Goal: Task Accomplishment & Management: Manage account settings

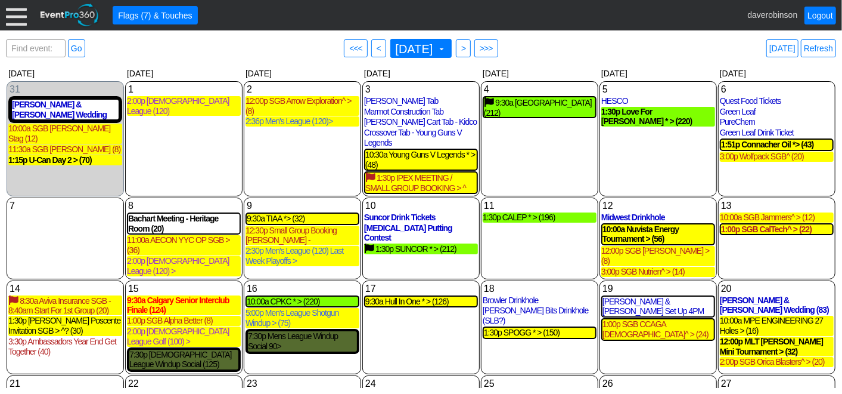
scroll to position [98, 0]
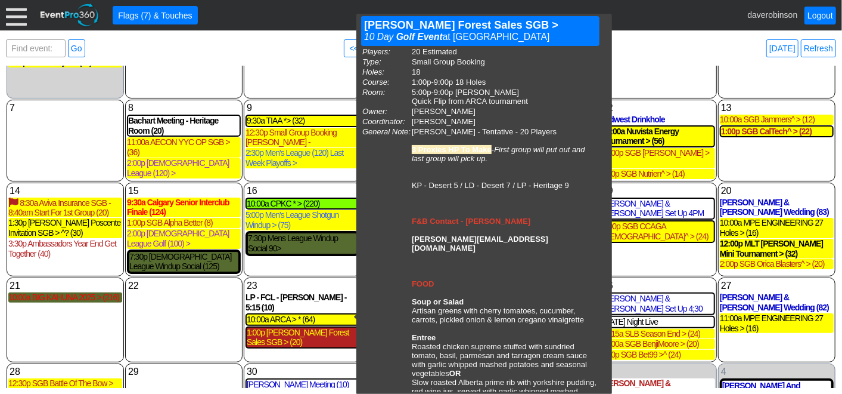
click at [333, 327] on div "1:00p [PERSON_NAME] Forest Sales SGB > (20)" at bounding box center [302, 337] width 111 height 20
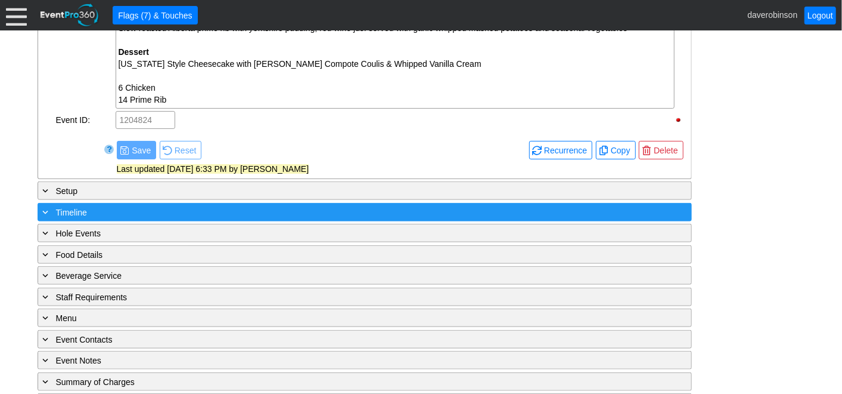
scroll to position [642, 0]
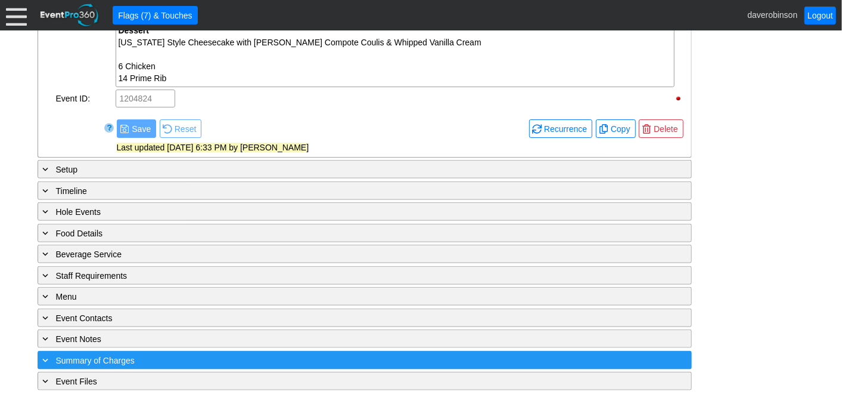
click at [41, 354] on span at bounding box center [46, 359] width 11 height 11
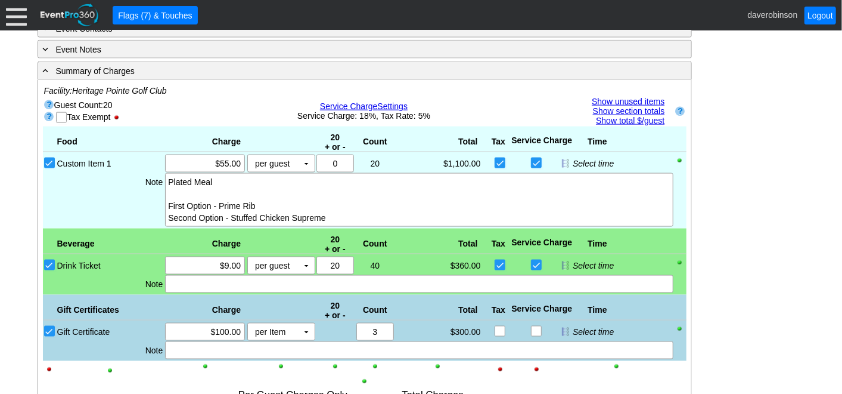
scroll to position [861, 0]
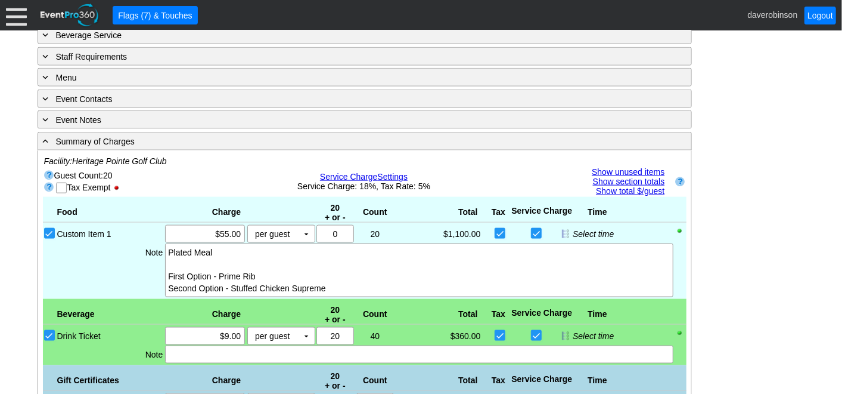
click at [632, 167] on link "Show unused items" at bounding box center [628, 172] width 73 height 10
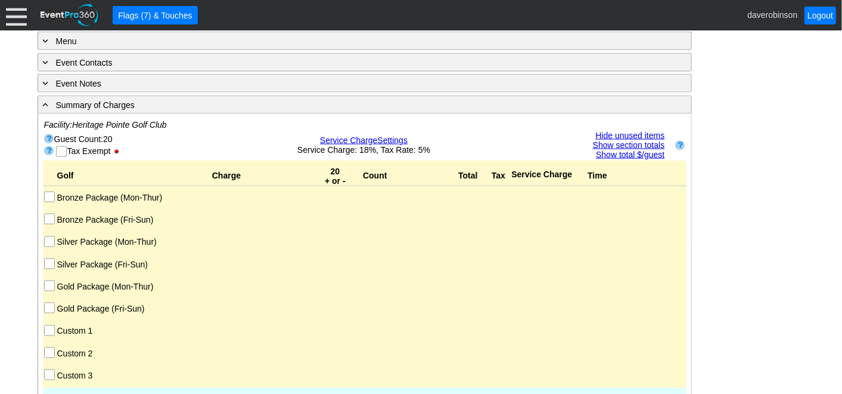
scroll to position [927, 0]
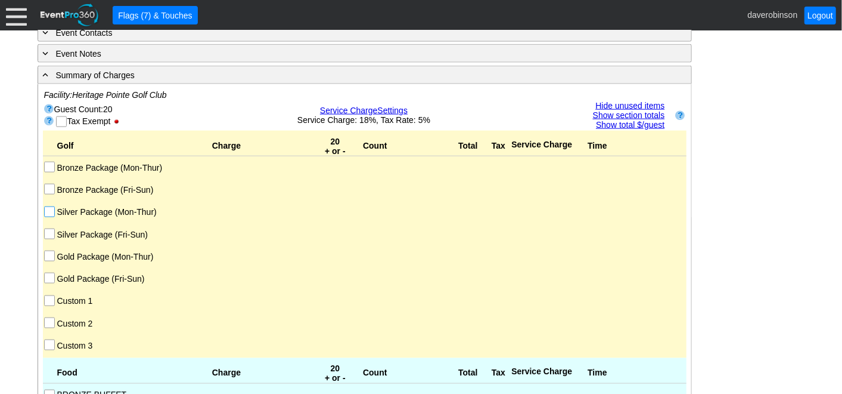
click at [48, 207] on input "Silver Package (Mon-Thur)" at bounding box center [51, 213] width 12 height 12
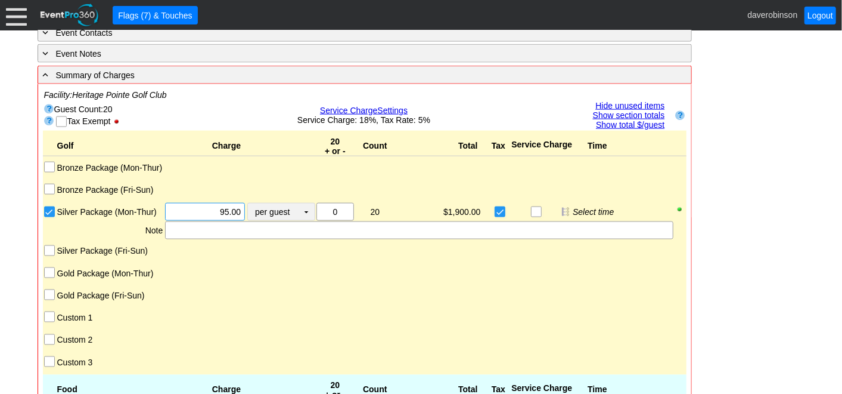
drag, startPoint x: 194, startPoint y: 204, endPoint x: 248, endPoint y: 206, distance: 54.3
click at [248, 206] on div "Χ 95.00 per guest Χ ▼ Upcharge" at bounding box center [239, 212] width 151 height 18
type input "$100.00"
click at [636, 271] on div "Golf Charge 20 + or - Count Total Tax Service Charge Time Bronze Package (Mon-T…" at bounding box center [365, 253] width 644 height 244
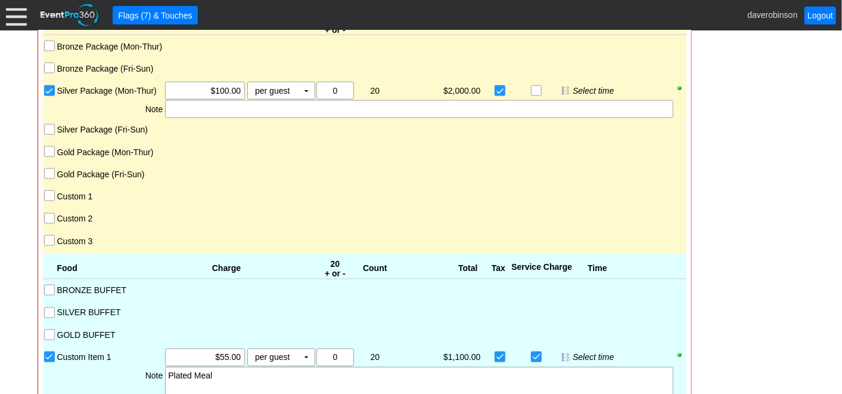
scroll to position [1060, 0]
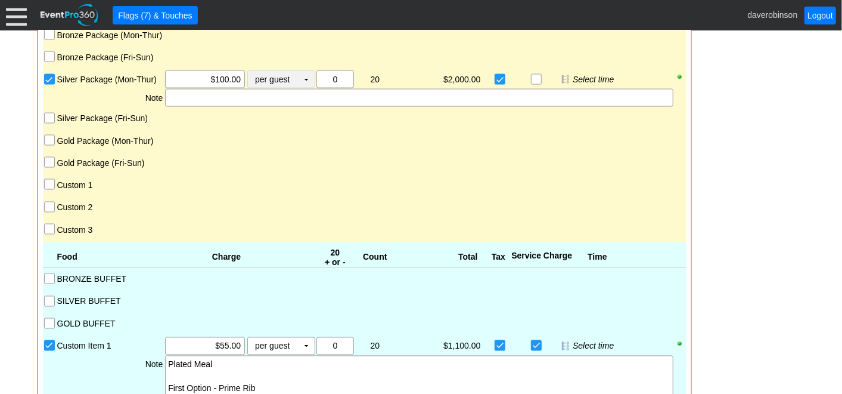
click at [306, 77] on td "▼" at bounding box center [306, 79] width 17 height 17
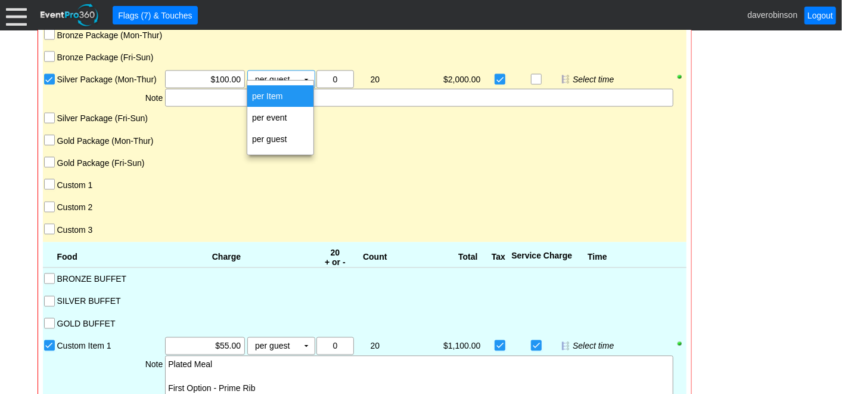
click at [299, 95] on td "per Item" at bounding box center [280, 95] width 66 height 21
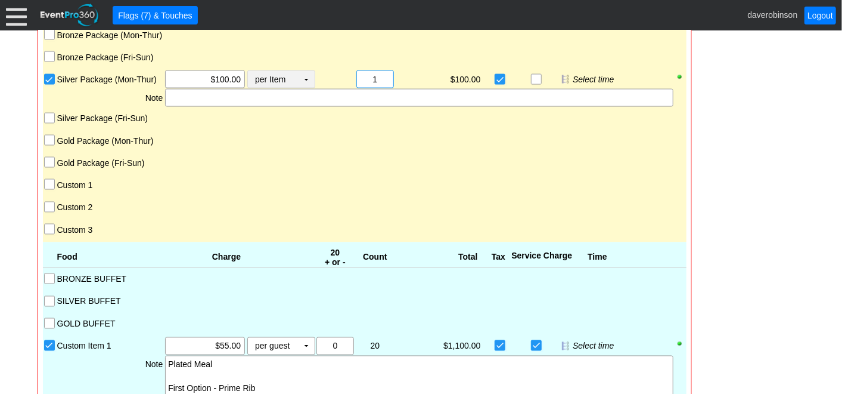
click at [311, 75] on div "Silver Package (Mon-Thur) Χ $100.00 per Item Χ ▼ Upcharge Χ 0 20 Χ 1 $100.00 $0…" at bounding box center [371, 79] width 631 height 18
type input "4"
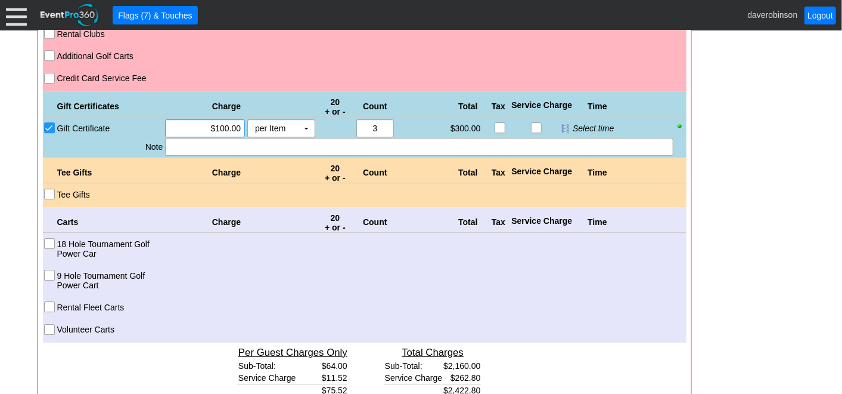
scroll to position [1987, 0]
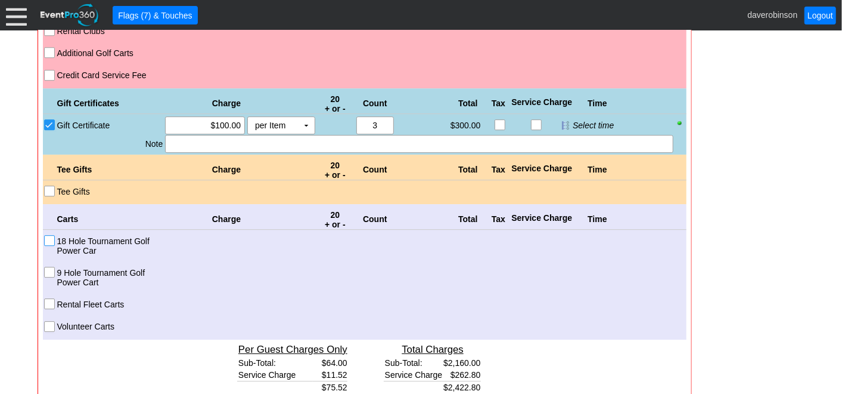
click at [47, 236] on input "18 Hole Tournament Golf Power Car" at bounding box center [51, 242] width 12 height 12
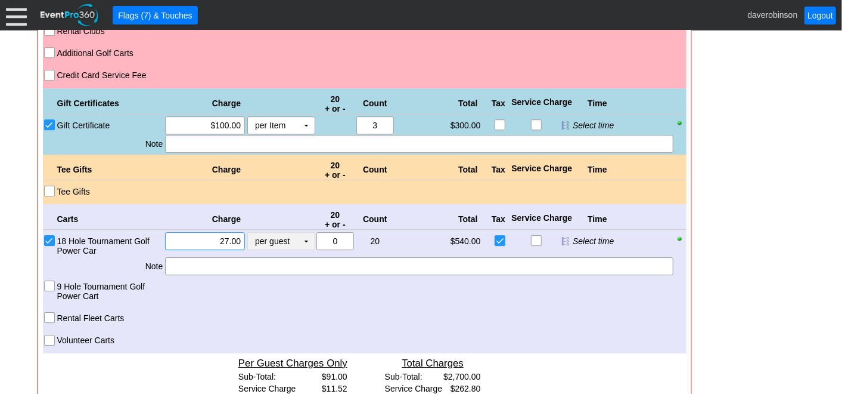
drag, startPoint x: 210, startPoint y: 233, endPoint x: 249, endPoint y: 231, distance: 39.4
click at [249, 232] on div "Χ 27.00 per guest Χ ▼ Upcharge" at bounding box center [239, 244] width 151 height 24
click at [305, 235] on td "▼" at bounding box center [306, 241] width 17 height 17
type input "$25.00"
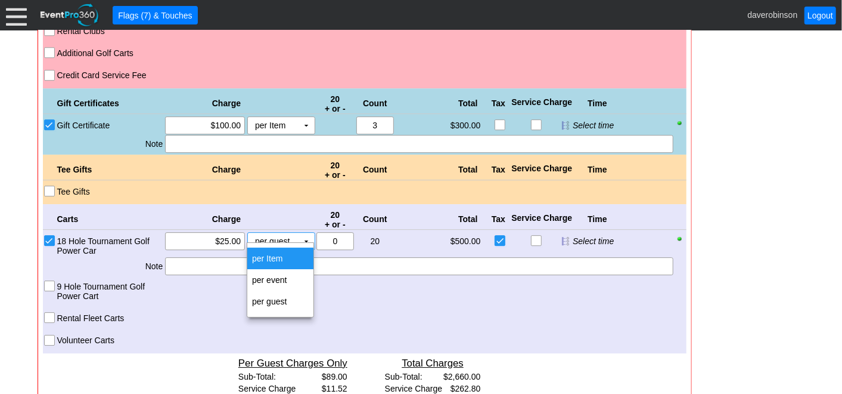
click at [293, 250] on td "per Item" at bounding box center [280, 257] width 66 height 21
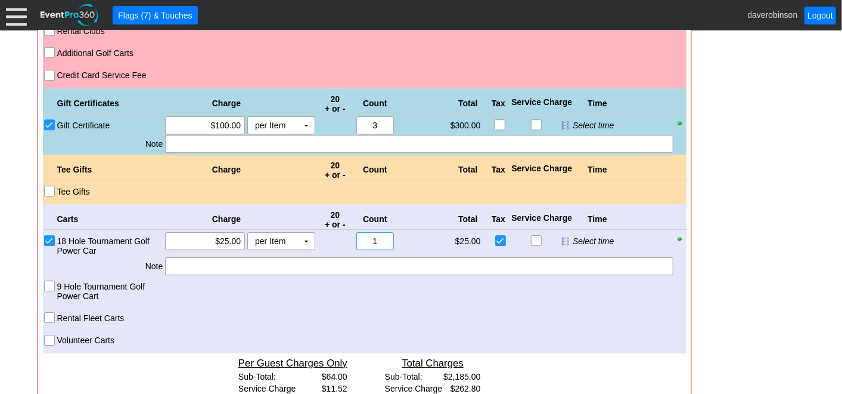
drag, startPoint x: 385, startPoint y: 228, endPoint x: 352, endPoint y: 231, distance: 33.6
click at [352, 232] on div "Χ 0 20 Χ 1" at bounding box center [355, 244] width 80 height 24
type input "4"
click at [622, 310] on div at bounding box center [616, 316] width 115 height 15
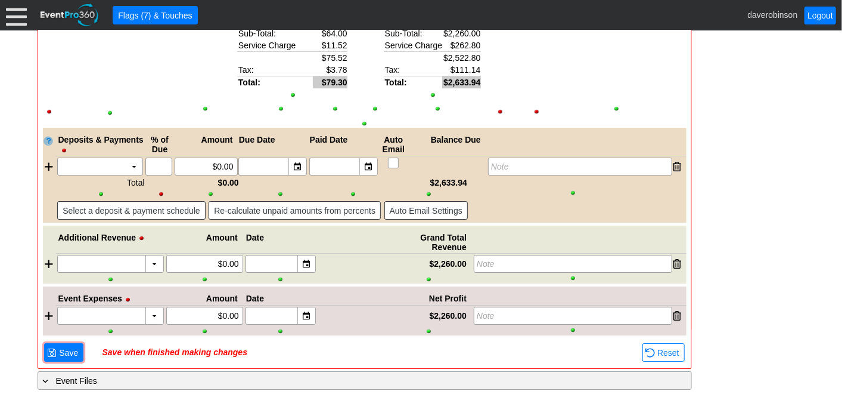
scroll to position [2330, 0]
click at [62, 346] on span "Save" at bounding box center [69, 352] width 24 height 12
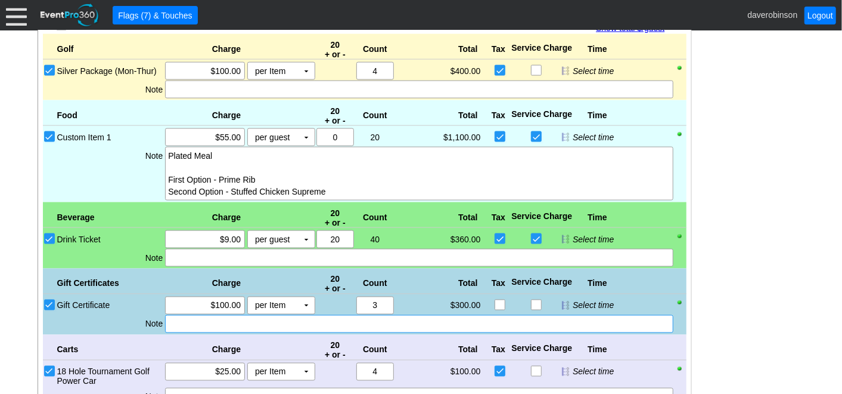
scroll to position [1090, 0]
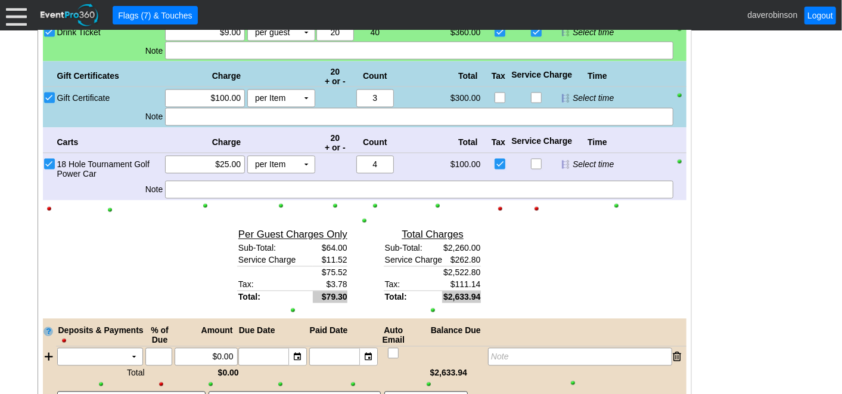
scroll to position [1051, 0]
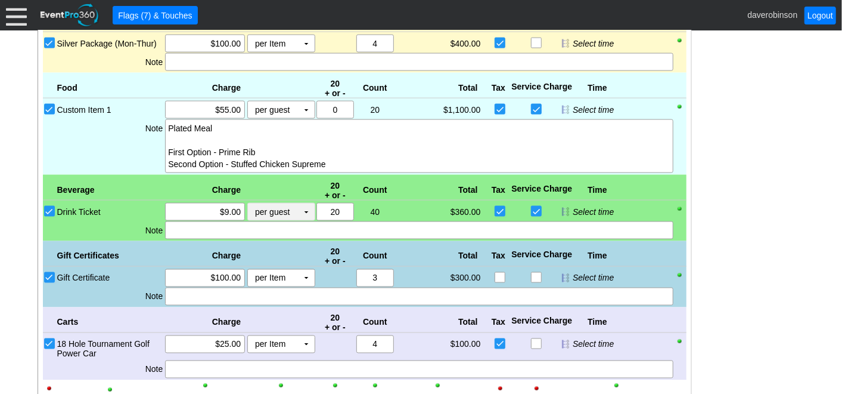
click at [298, 204] on td "▼" at bounding box center [306, 211] width 17 height 17
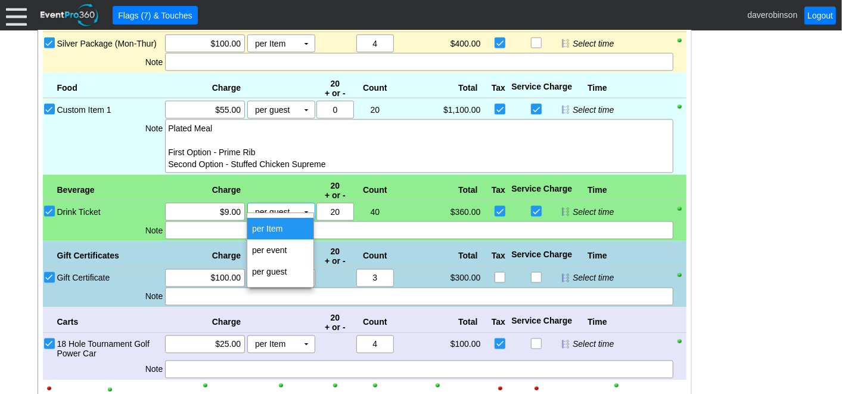
click at [277, 226] on td "per Item" at bounding box center [280, 228] width 66 height 21
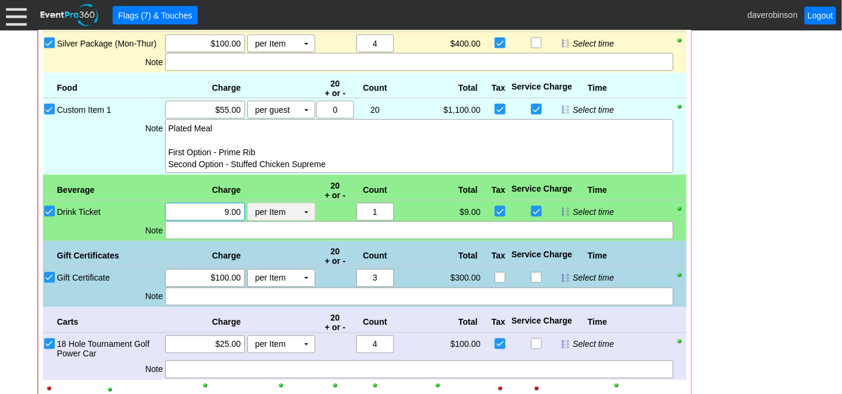
drag, startPoint x: 216, startPoint y: 200, endPoint x: 262, endPoint y: 205, distance: 46.2
click at [262, 205] on div "Χ 9.00 per Item Χ ▼ Upcharge" at bounding box center [239, 212] width 151 height 18
type input "$278.00"
click at [303, 241] on div "Gift Certificates Charge 20 + or - Count Total Tax Service Charge Time" at bounding box center [365, 254] width 644 height 26
click at [258, 231] on div at bounding box center [419, 230] width 508 height 18
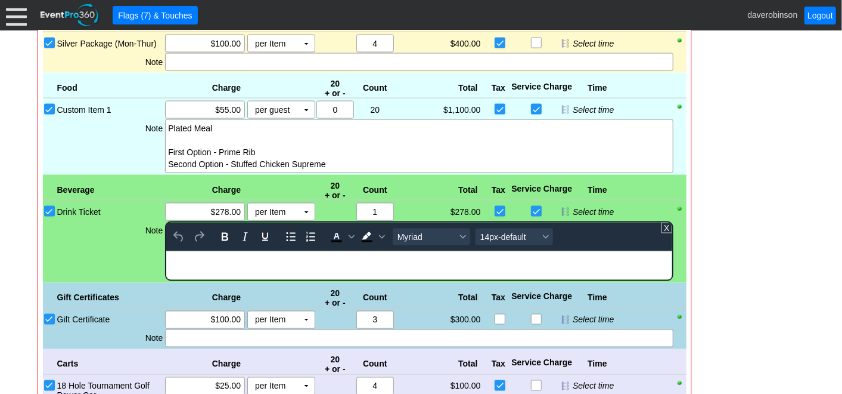
scroll to position [0, 0]
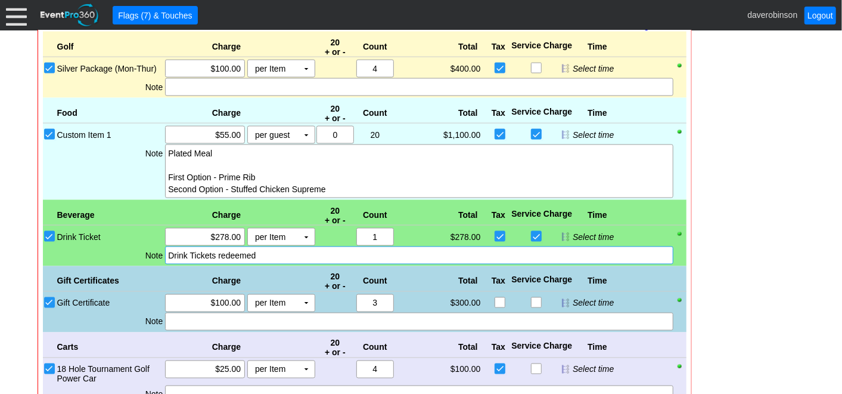
scroll to position [985, 0]
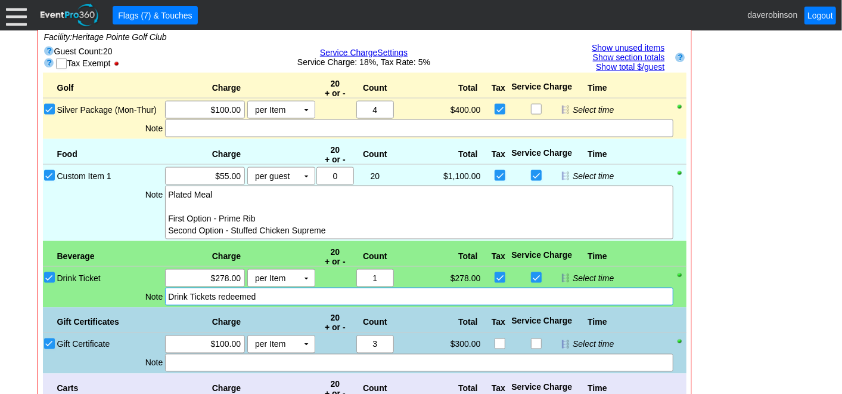
click at [48, 104] on input "Silver Package (Mon-Thur)" at bounding box center [51, 110] width 12 height 12
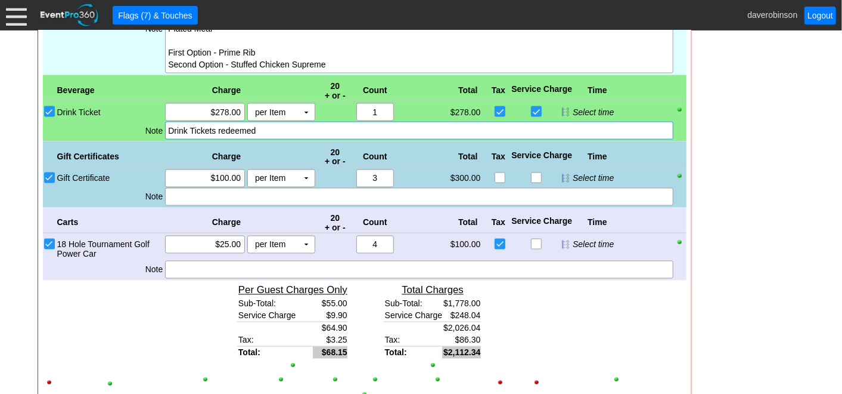
scroll to position [1117, 0]
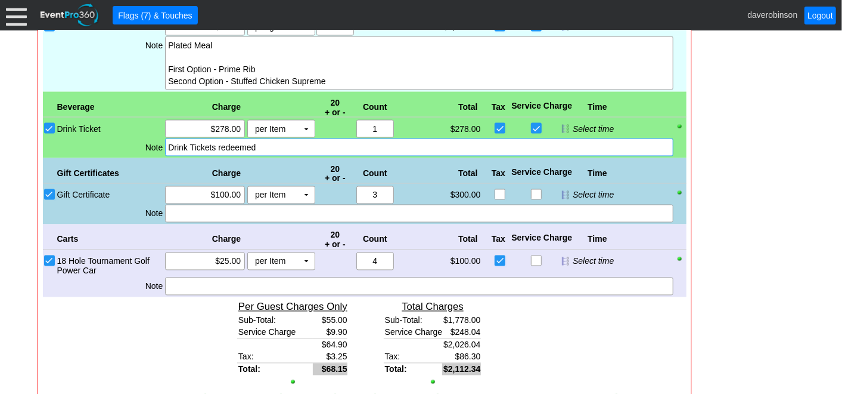
click at [43, 253] on div at bounding box center [49, 264] width 13 height 24
click at [51, 256] on input "18 Hole Tournament Golf Power Car" at bounding box center [51, 262] width 12 height 12
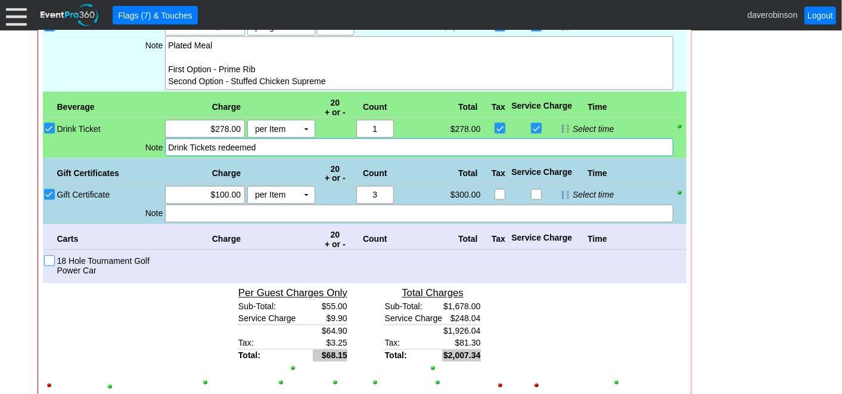
click at [52, 256] on input "18 Hole Tournament Golf Power Car" at bounding box center [51, 262] width 12 height 12
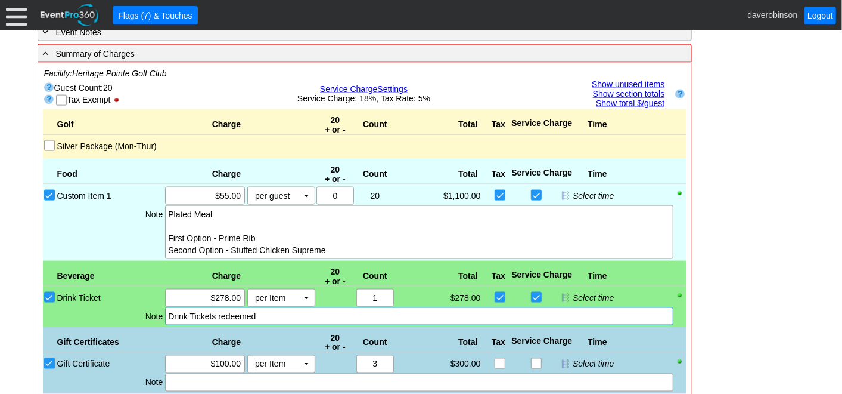
scroll to position [919, 0]
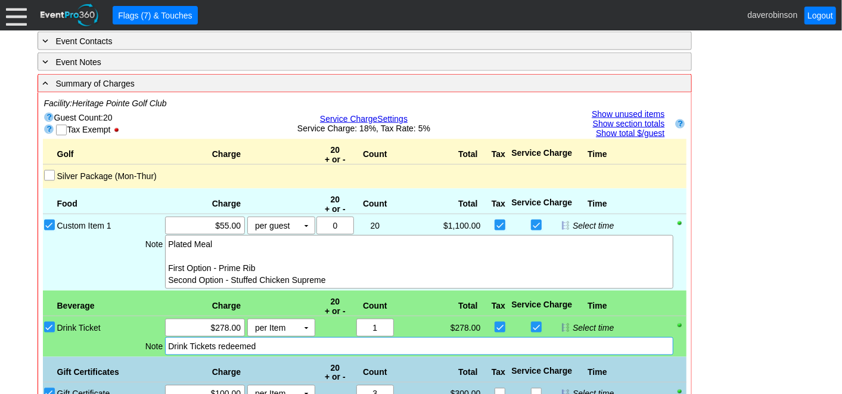
click at [48, 171] on input "Silver Package (Mon-Thur)" at bounding box center [51, 177] width 12 height 12
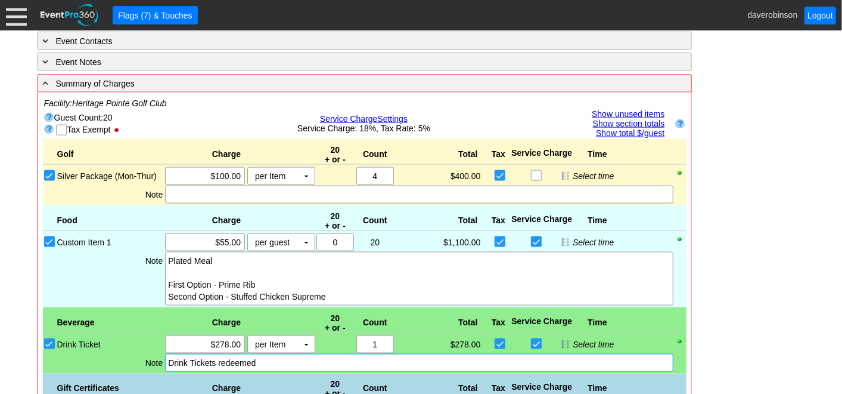
click at [763, 248] on div "- General Information ▼ Loading.... Remove all highlights Facility: ▼ Χ Heritag…" at bounding box center [421, 107] width 775 height 1569
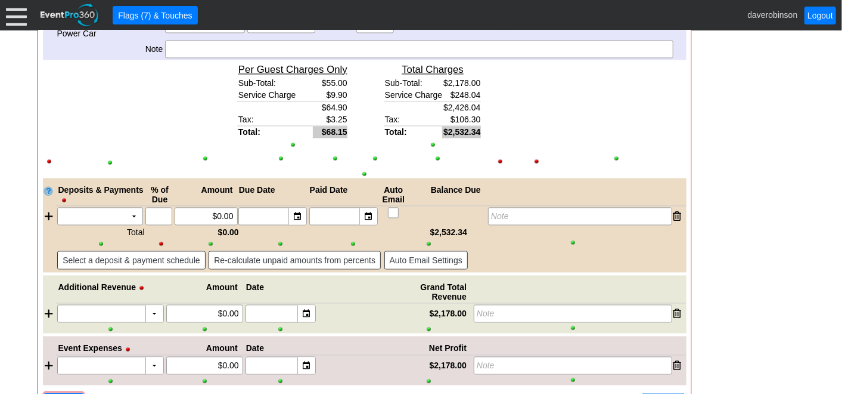
scroll to position [1421, 0]
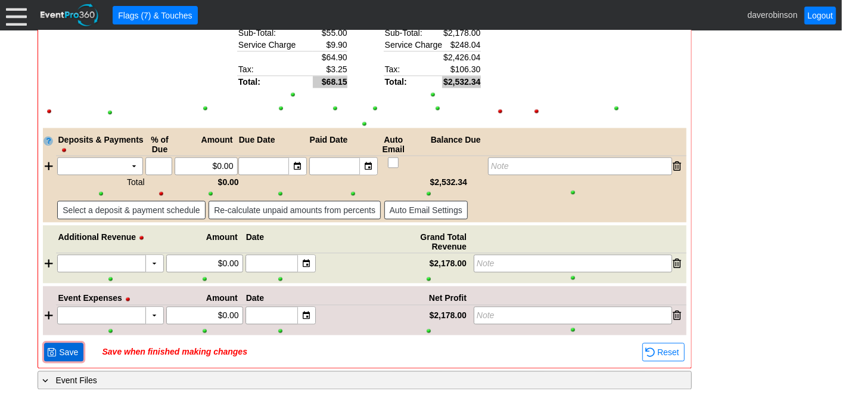
click at [61, 346] on span "Save" at bounding box center [69, 352] width 24 height 12
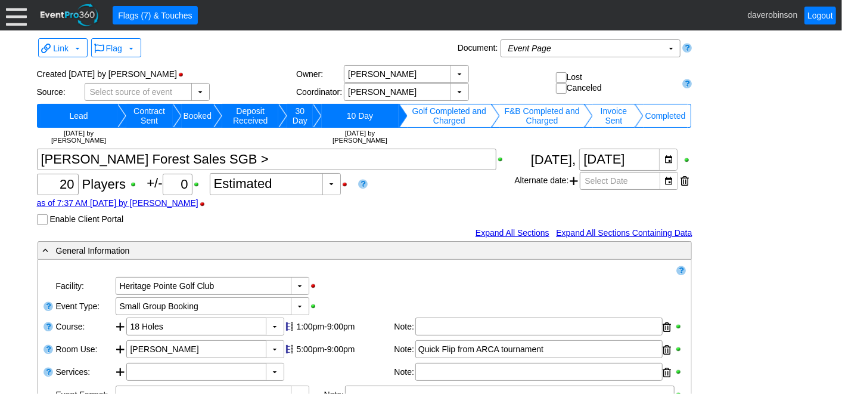
scroll to position [0, 0]
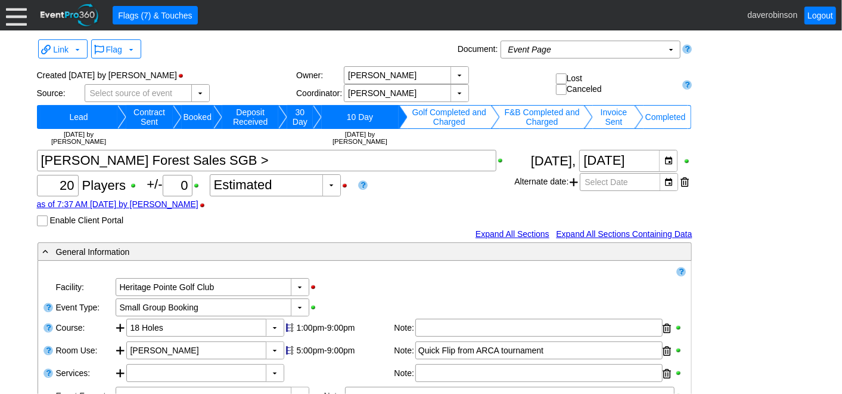
click at [614, 120] on td "Invoice Sent" at bounding box center [613, 117] width 41 height 24
